Goal: Transaction & Acquisition: Purchase product/service

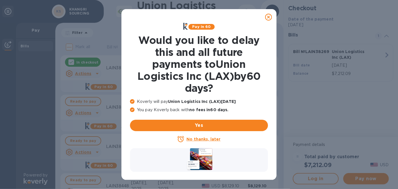
click at [267, 18] on icon at bounding box center [268, 17] width 7 height 7
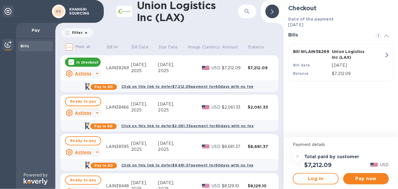
click at [89, 99] on span "Ready to pay" at bounding box center [83, 101] width 26 height 7
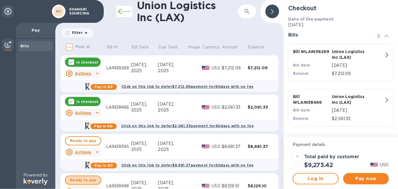
click at [84, 179] on span "Ready to pay" at bounding box center [83, 180] width 26 height 7
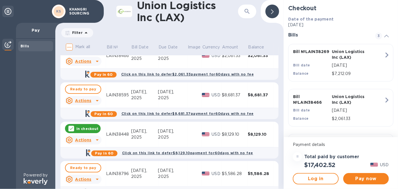
scroll to position [77, 0]
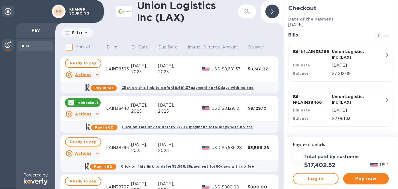
click at [87, 141] on span "Ready to pay" at bounding box center [83, 141] width 26 height 7
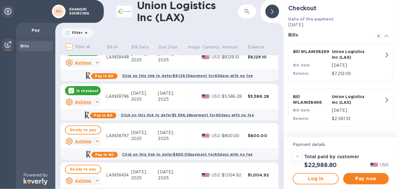
scroll to position [155, 0]
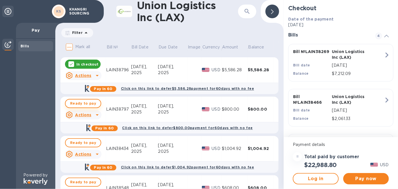
click at [89, 103] on span "Ready to pay" at bounding box center [83, 103] width 26 height 7
click at [85, 145] on span "Ready to pay" at bounding box center [83, 142] width 26 height 7
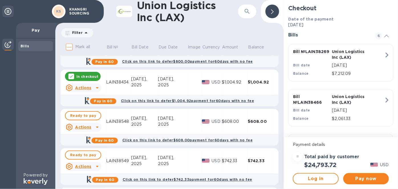
scroll to position [233, 0]
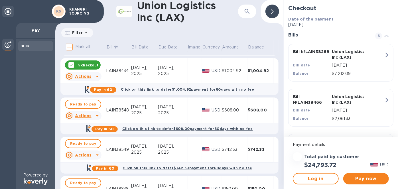
click at [90, 65] on p "In checkout" at bounding box center [87, 65] width 22 height 5
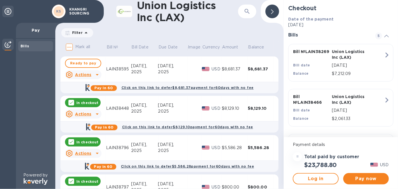
scroll to position [103, 0]
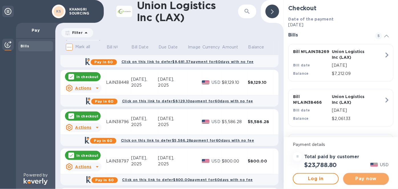
click at [360, 177] on span "Pay now" at bounding box center [365, 178] width 36 height 7
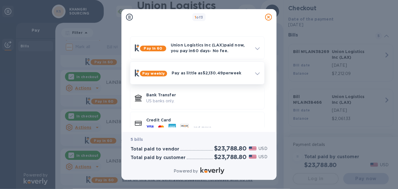
scroll to position [25, 0]
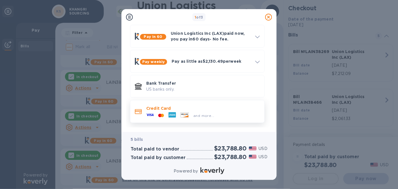
click at [183, 116] on icon at bounding box center [185, 114] width 8 height 5
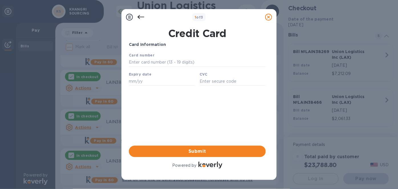
scroll to position [0, 0]
click at [197, 63] on input "text" at bounding box center [196, 62] width 137 height 9
click at [149, 63] on input "text" at bounding box center [196, 62] width 137 height 9
paste input "[CREDIT_CARD_NUMBER]"
type input "[CREDIT_CARD_NUMBER]"
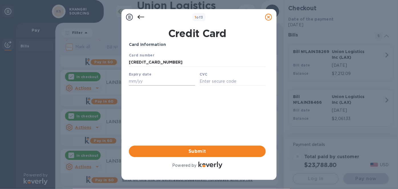
click at [138, 83] on input "text" at bounding box center [161, 81] width 66 height 9
click at [148, 83] on input "text" at bounding box center [161, 81] width 66 height 9
type input "02/27"
click at [231, 84] on input "text" at bounding box center [232, 81] width 66 height 9
type input "802"
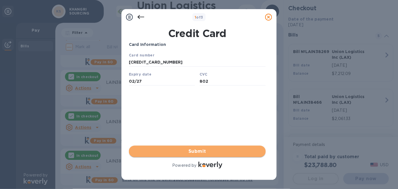
click at [199, 151] on span "Submit" at bounding box center [197, 151] width 128 height 7
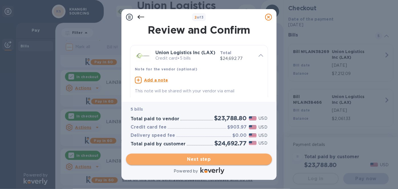
click at [202, 158] on span "Next step" at bounding box center [198, 159] width 137 height 7
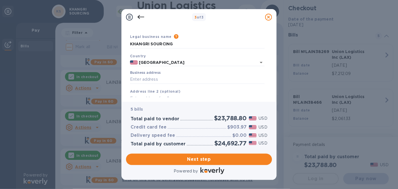
scroll to position [26, 0]
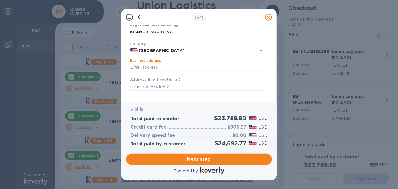
click at [164, 70] on input "Business address" at bounding box center [197, 67] width 134 height 9
type input "[STREET_ADDRESS]"
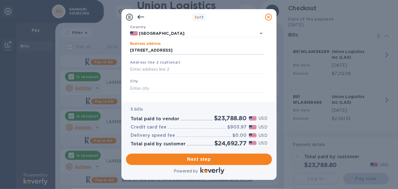
scroll to position [52, 0]
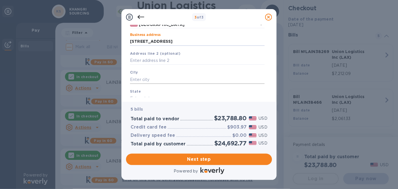
click at [170, 83] on input "text" at bounding box center [197, 79] width 134 height 9
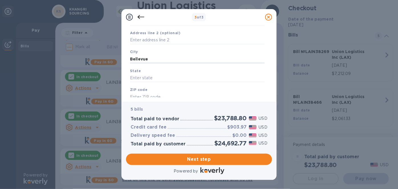
scroll to position [97, 0]
type input "Bellevue"
click at [162, 61] on input "text" at bounding box center [197, 60] width 134 height 9
type input "WA"
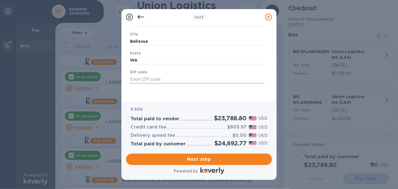
click at [164, 80] on input "text" at bounding box center [197, 79] width 134 height 9
type input "98006"
click at [208, 159] on span "Next step" at bounding box center [198, 159] width 137 height 7
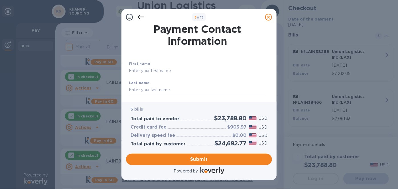
scroll to position [0, 0]
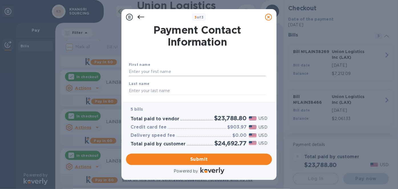
click at [165, 73] on input "text" at bounding box center [197, 71] width 137 height 9
type input "Tashi"
click at [163, 93] on input "text" at bounding box center [197, 90] width 137 height 9
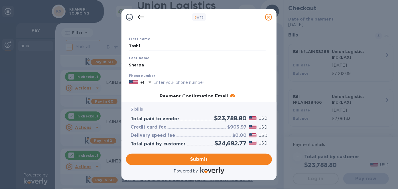
type input "Sherpa"
click at [170, 87] on input "text" at bounding box center [209, 82] width 112 height 9
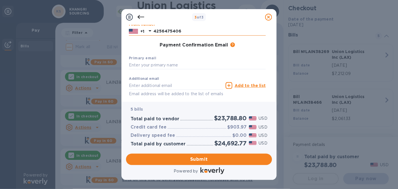
scroll to position [77, 0]
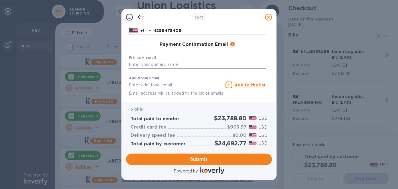
type input "4256475406"
click at [150, 69] on input "text" at bounding box center [197, 64] width 137 height 9
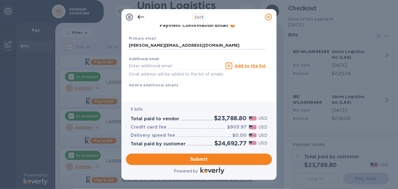
scroll to position [111, 0]
type input "[PERSON_NAME][EMAIL_ADDRESS][DOMAIN_NAME]"
click at [203, 157] on span "Submit" at bounding box center [198, 159] width 137 height 7
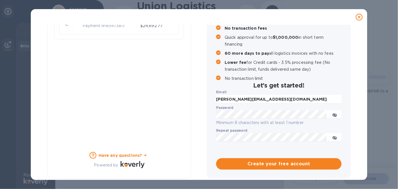
scroll to position [0, 0]
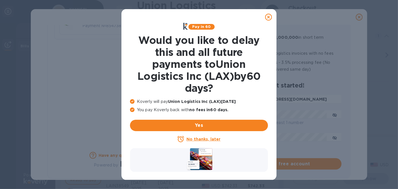
click at [214, 139] on u "No thanks, later" at bounding box center [203, 139] width 34 height 5
